Goal: Task Accomplishment & Management: Use online tool/utility

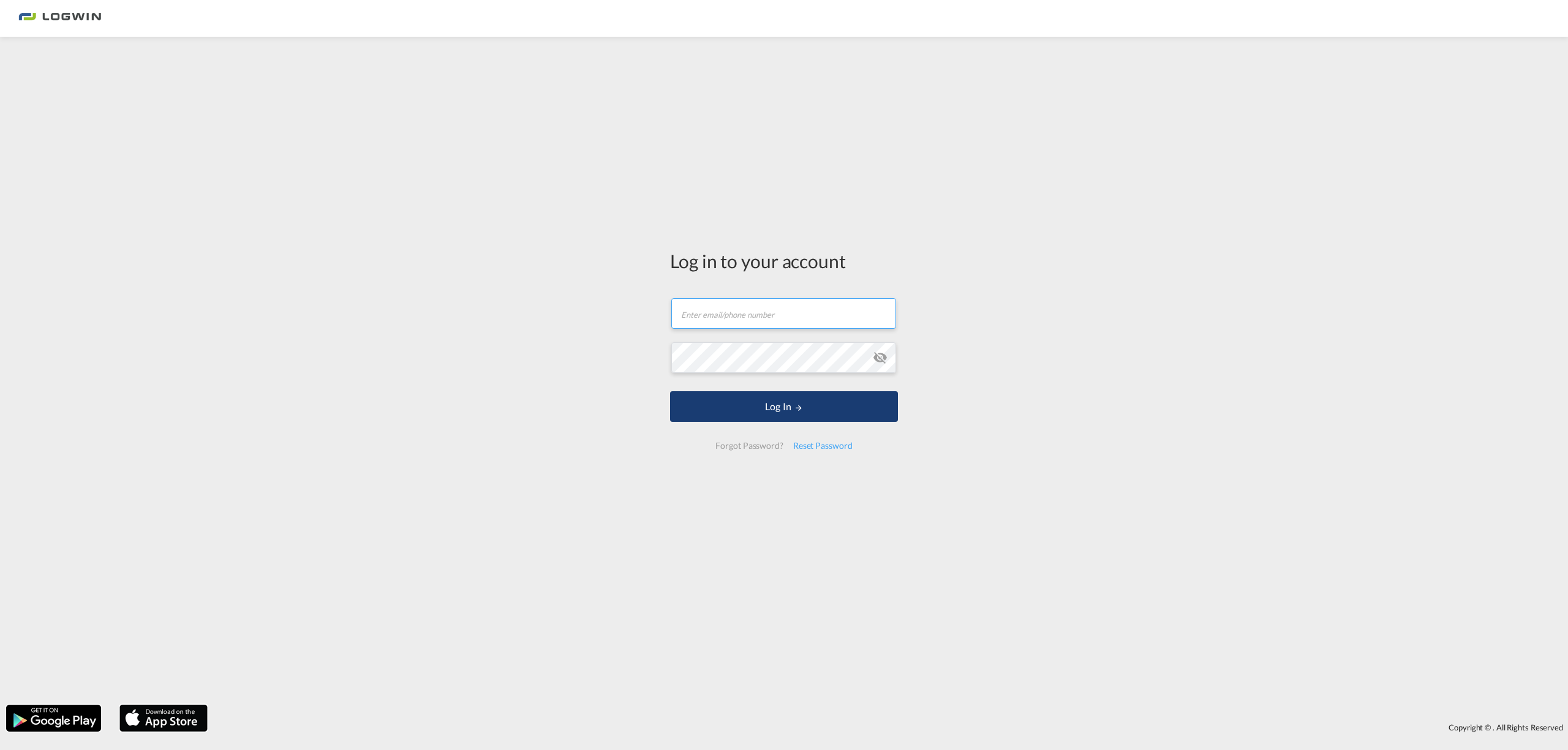
type input "[PERSON_NAME][EMAIL_ADDRESS][PERSON_NAME][DOMAIN_NAME]"
click at [786, 414] on button "Log In" at bounding box center [784, 406] width 228 height 31
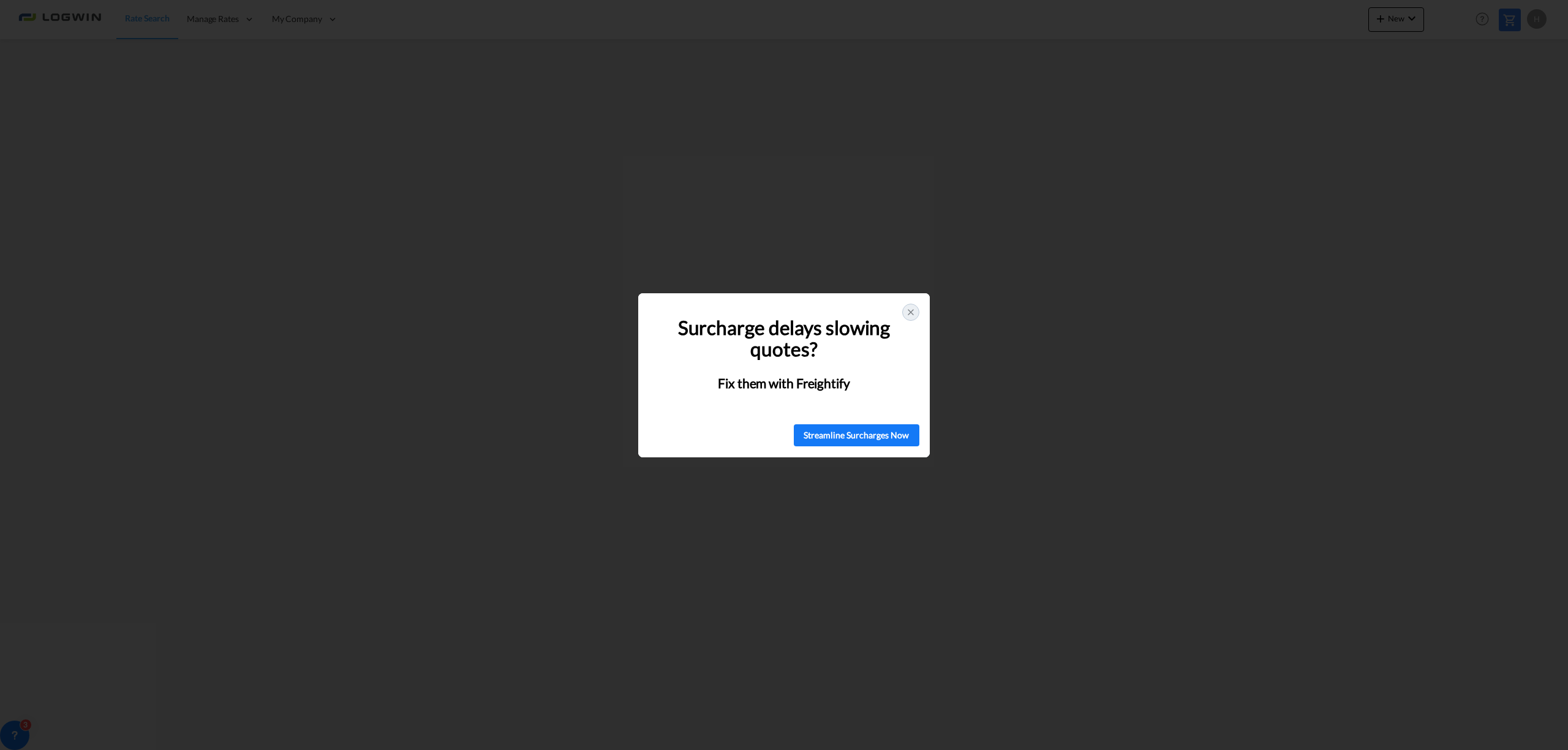
click at [907, 311] on icon at bounding box center [910, 312] width 10 height 10
